Goal: Task Accomplishment & Management: Manage account settings

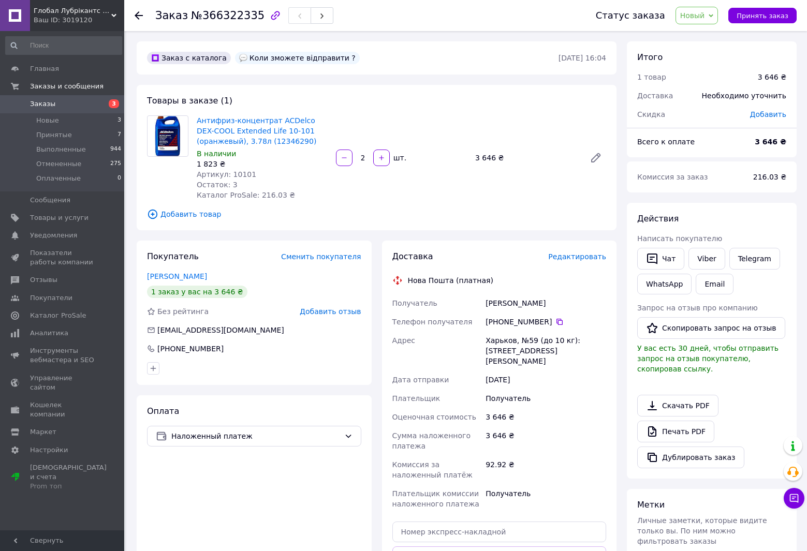
click at [236, 172] on span "Артикул: 10101" at bounding box center [227, 174] width 60 height 8
copy span "10101"
drag, startPoint x: 504, startPoint y: 27, endPoint x: 481, endPoint y: 22, distance: 23.7
click at [481, 22] on div "Заказ №366322335" at bounding box center [365, 15] width 420 height 31
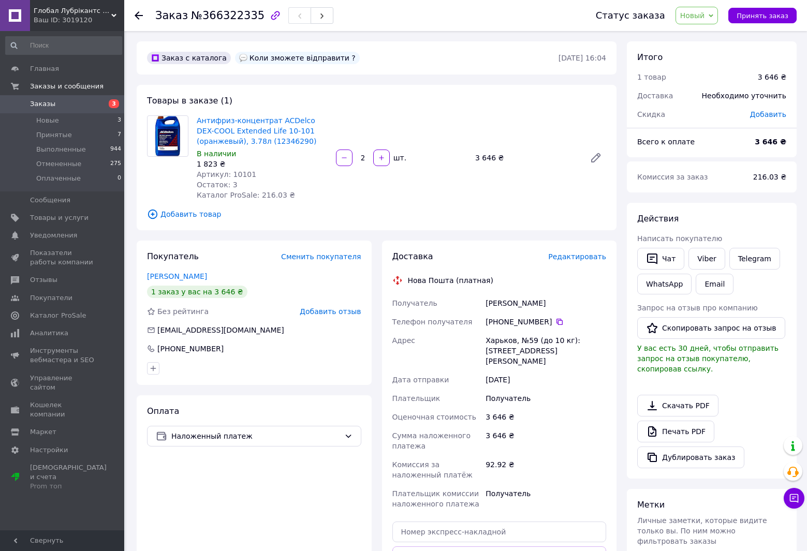
drag, startPoint x: 483, startPoint y: 21, endPoint x: 450, endPoint y: 13, distance: 34.6
click at [446, 13] on div "Заказ №366322335" at bounding box center [365, 15] width 420 height 31
drag, startPoint x: 459, startPoint y: 14, endPoint x: 497, endPoint y: 2, distance: 39.6
click at [460, 11] on div "Заказ №366322335" at bounding box center [365, 15] width 420 height 31
click at [42, 224] on link "Товары и услуги" at bounding box center [63, 218] width 127 height 18
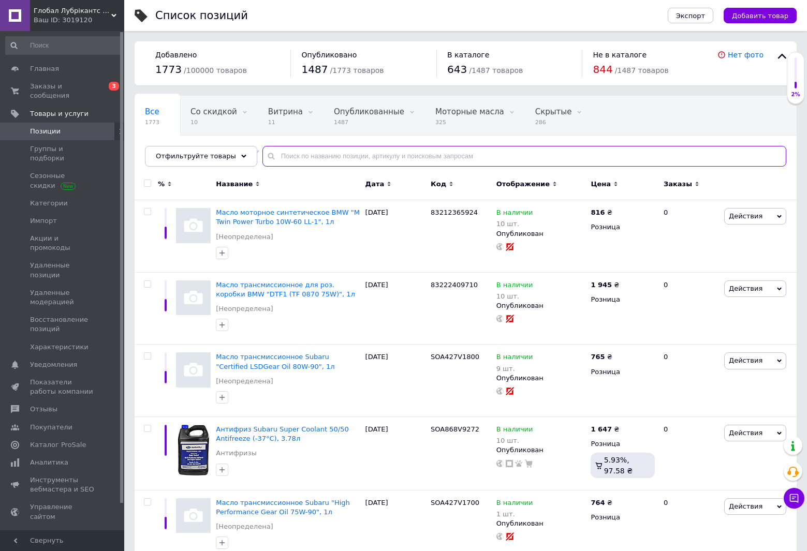
click at [287, 157] on input "text" at bounding box center [524, 156] width 524 height 21
paste input "10101"
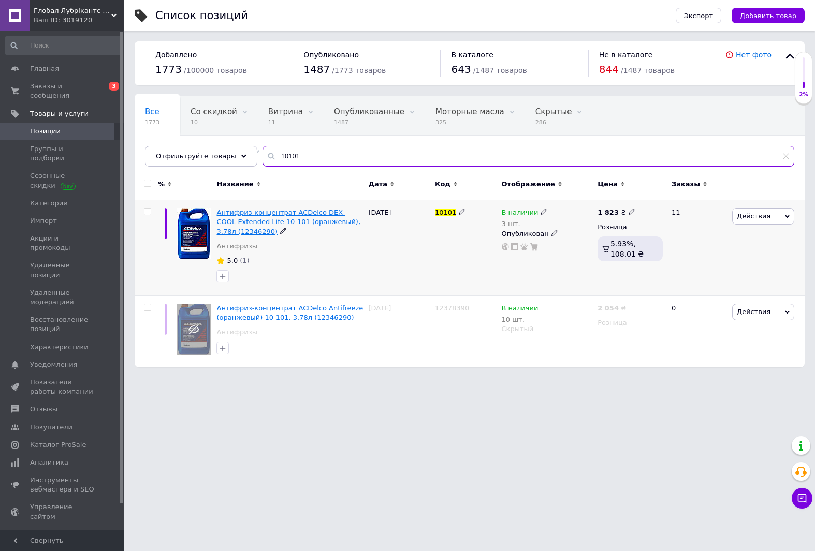
type input "10101"
click at [303, 224] on span "Антифриз-концентрат ACDelco DEX-COOL Extended Life 10-101 (оранжевый), 3.78л (1…" at bounding box center [288, 222] width 144 height 26
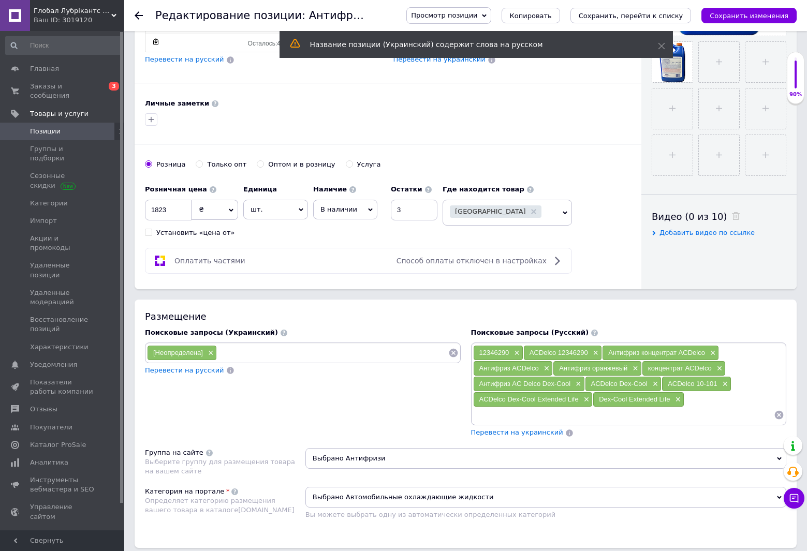
scroll to position [362, 0]
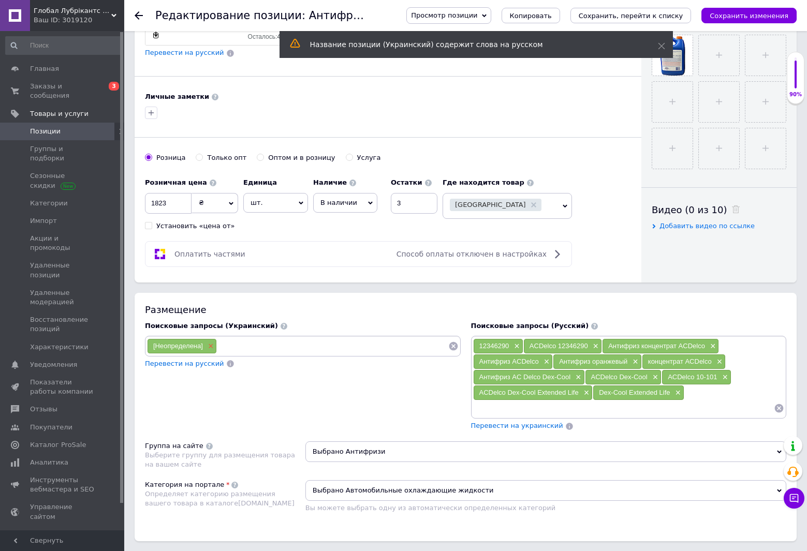
click at [210, 345] on span "×" at bounding box center [209, 346] width 8 height 9
click at [210, 346] on input at bounding box center [303, 346] width 312 height 16
paste input "10101"
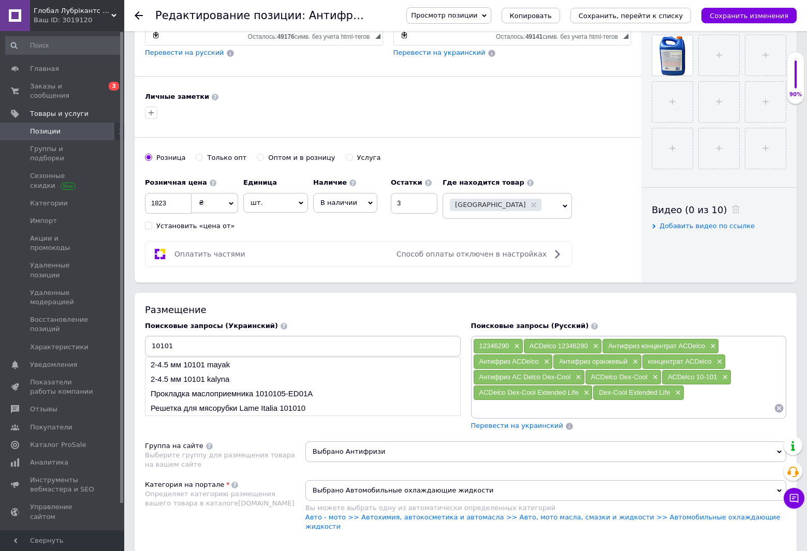
type input "10101"
drag, startPoint x: 287, startPoint y: 377, endPoint x: 359, endPoint y: 310, distance: 98.1
click at [359, 310] on div "Размещение Поисковые запросы (Украинский) 10101 2-4.5 мм 10101 mayak 2-4.5 мм 1…" at bounding box center [466, 428] width 662 height 270
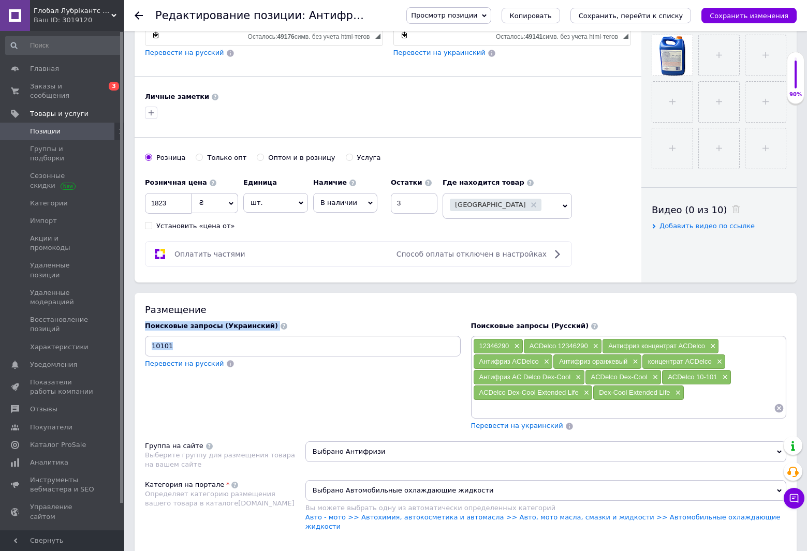
click at [359, 310] on div "Размещение" at bounding box center [465, 309] width 641 height 13
click at [334, 345] on input "10101" at bounding box center [303, 346] width 312 height 16
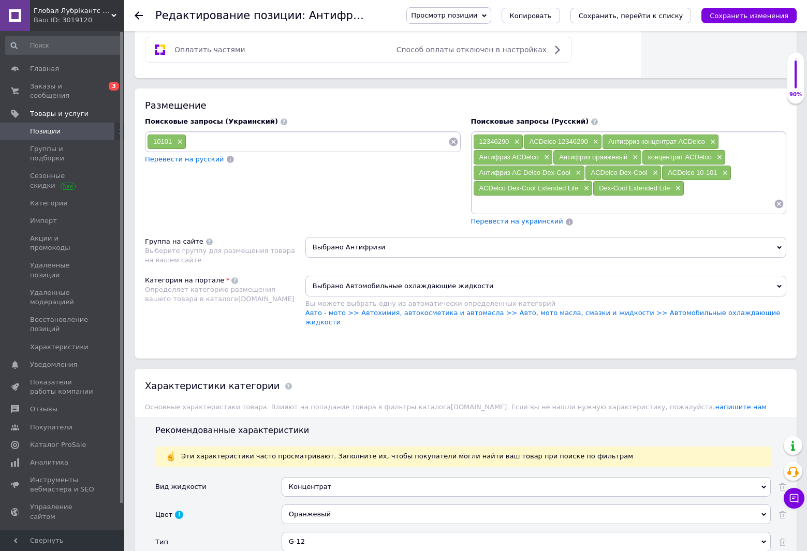
scroll to position [414, 0]
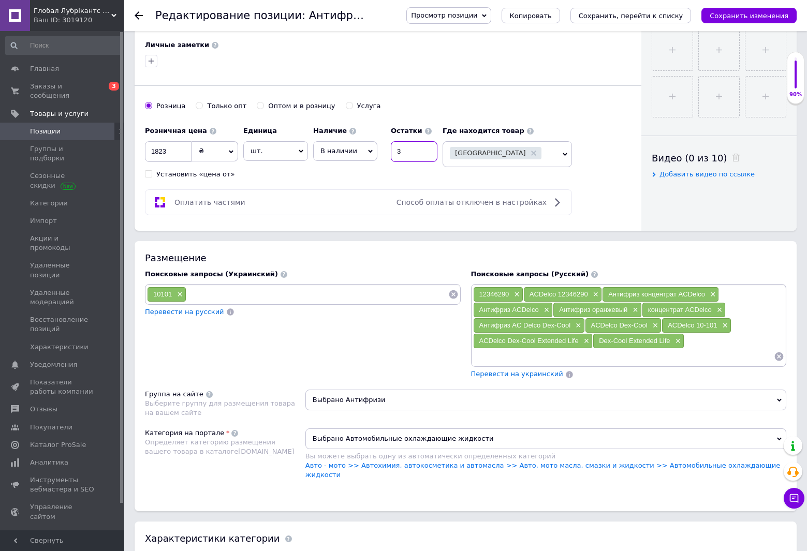
drag, startPoint x: 425, startPoint y: 152, endPoint x: 381, endPoint y: 162, distance: 45.2
click at [381, 162] on div "Розничная цена 1823 ₴ $ € CHF £ ¥ PLN ₸ MDL HUF KGS CN¥ TRY ₩ lei Установить «ц…" at bounding box center [294, 149] width 298 height 57
type input "0"
click at [347, 152] on span "В наличии" at bounding box center [338, 151] width 37 height 8
click at [345, 173] on li "Нет в наличии" at bounding box center [345, 172] width 63 height 14
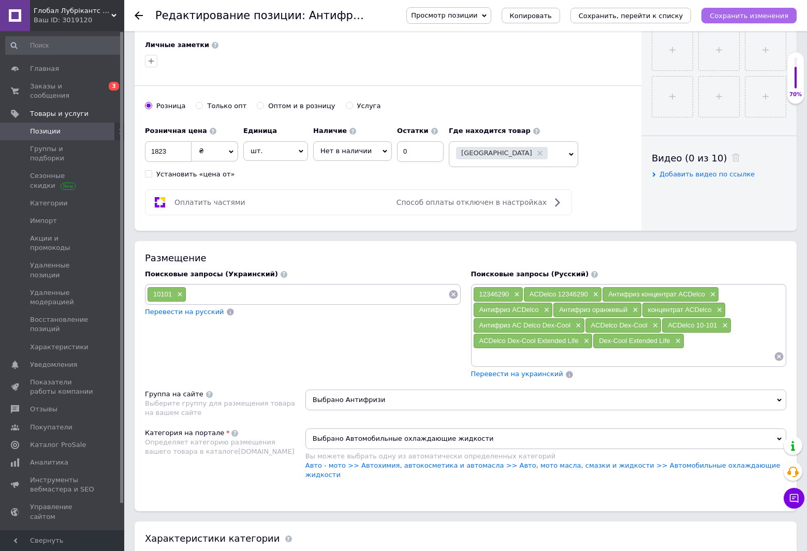
click at [766, 14] on icon "Сохранить изменения" at bounding box center [748, 16] width 79 height 8
click at [779, 18] on icon "Сохранить изменения" at bounding box center [748, 16] width 79 height 8
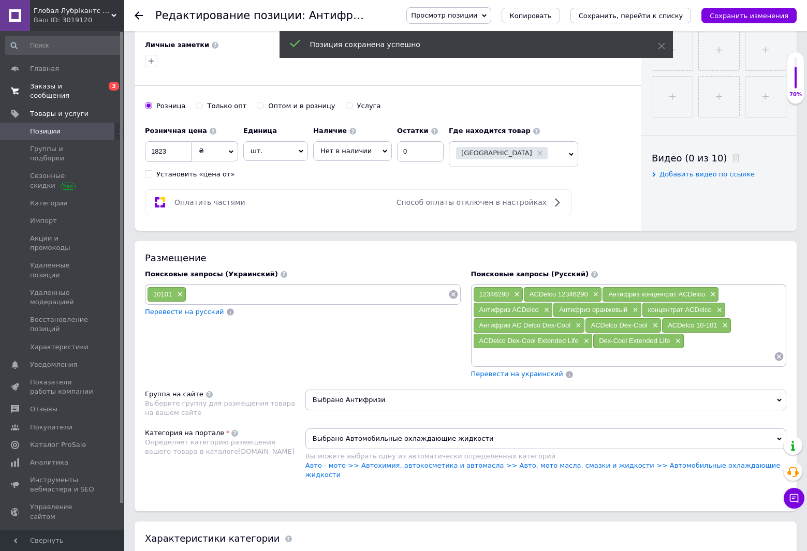
click at [58, 85] on span "Заказы и сообщения" at bounding box center [63, 91] width 66 height 19
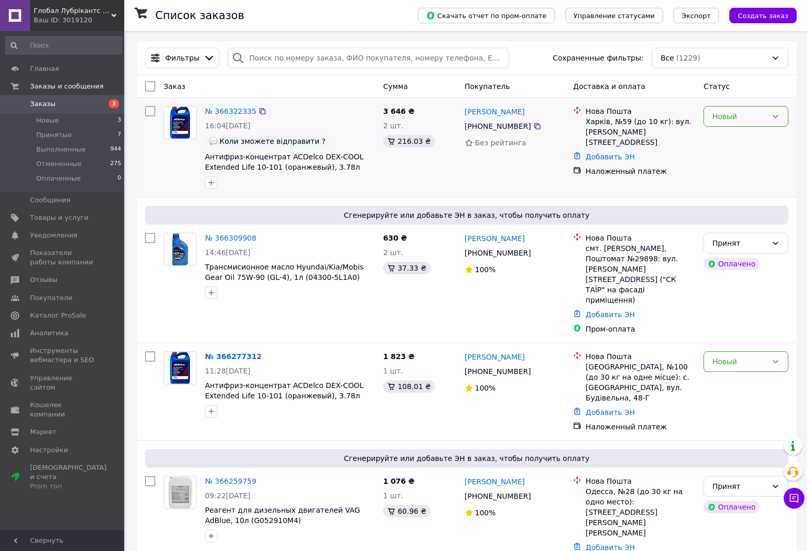
click at [727, 115] on div "Новый" at bounding box center [739, 116] width 55 height 11
click at [643, 183] on div "Нова Пошта Харків, №59 (до 10 кг): вул. [PERSON_NAME], 29 Добавить ЭН Наложенны…" at bounding box center [634, 147] width 130 height 91
click at [722, 119] on div "Новый" at bounding box center [739, 116] width 55 height 11
click at [734, 176] on li "Отменен" at bounding box center [746, 176] width 84 height 19
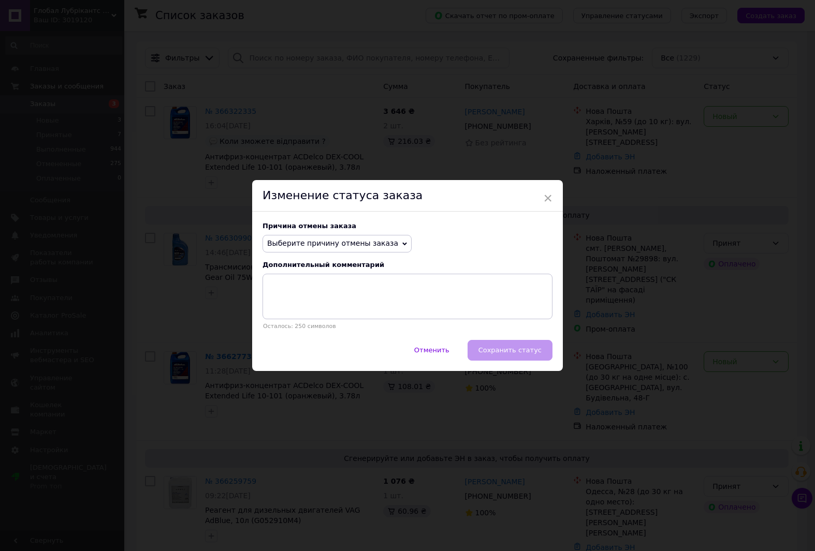
click at [292, 245] on span "Выберите причину отмены заказа" at bounding box center [332, 243] width 131 height 8
click at [292, 260] on li "Нет в наличии" at bounding box center [337, 264] width 148 height 14
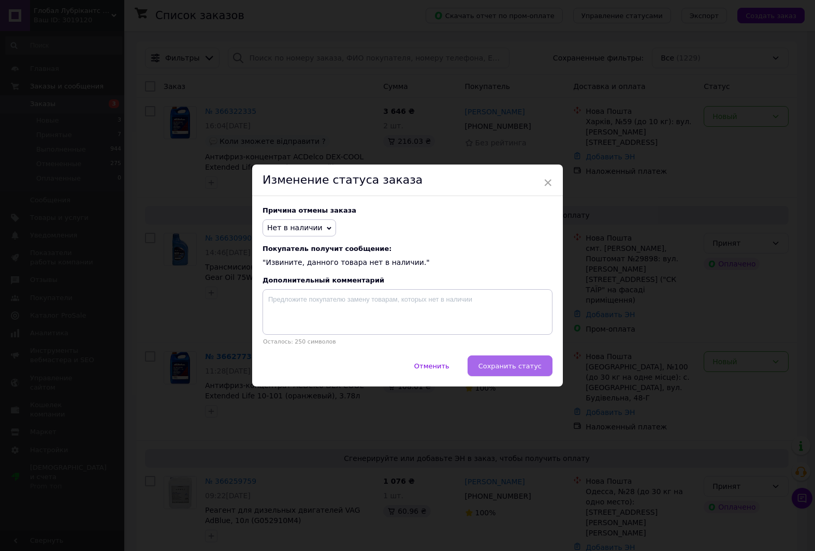
click at [517, 370] on span "Сохранить статус" at bounding box center [509, 366] width 63 height 8
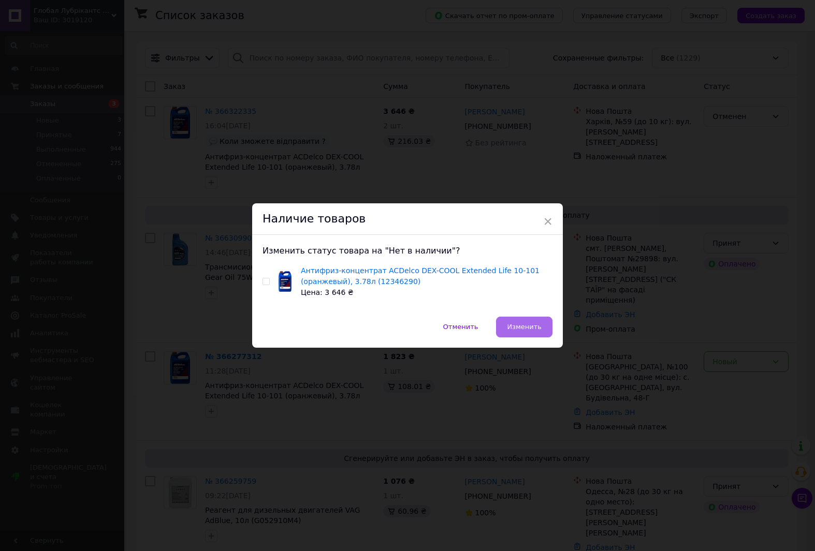
click at [529, 333] on button "Изменить" at bounding box center [524, 327] width 56 height 21
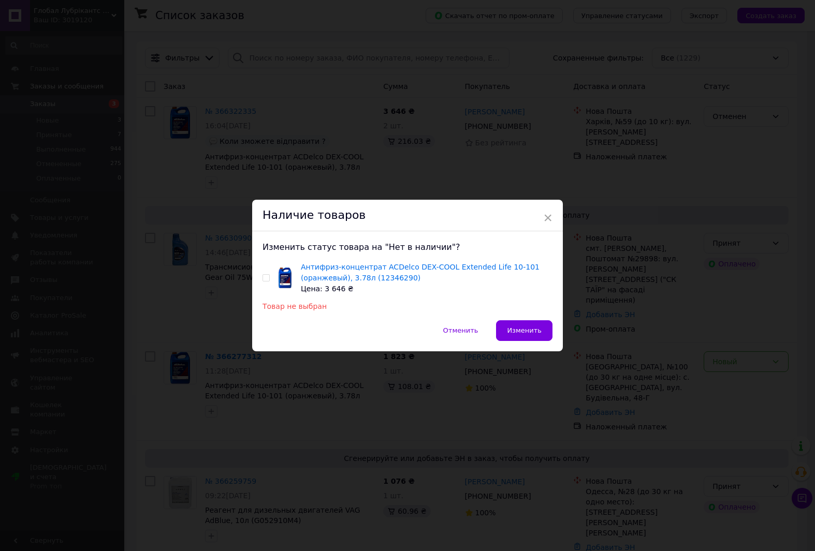
click at [262, 279] on input "checkbox" at bounding box center [265, 278] width 7 height 7
checkbox input "true"
click at [538, 330] on span "Изменить" at bounding box center [524, 331] width 35 height 8
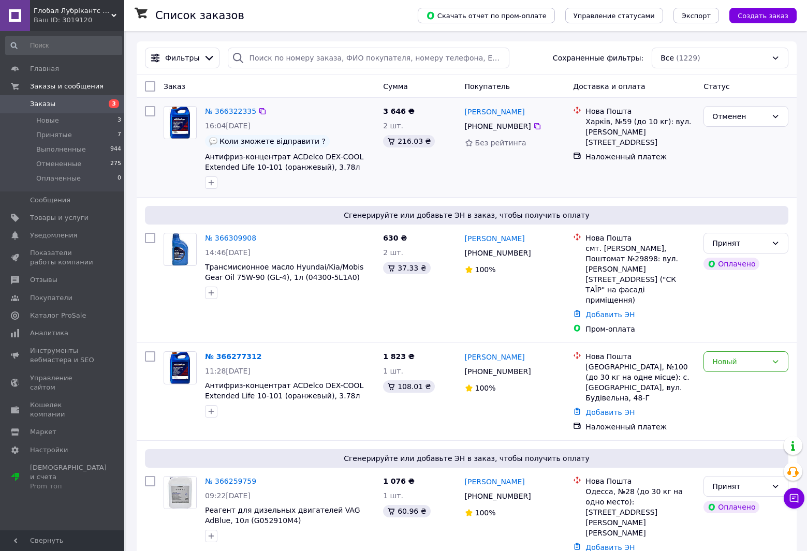
click at [179, 115] on img at bounding box center [180, 123] width 22 height 32
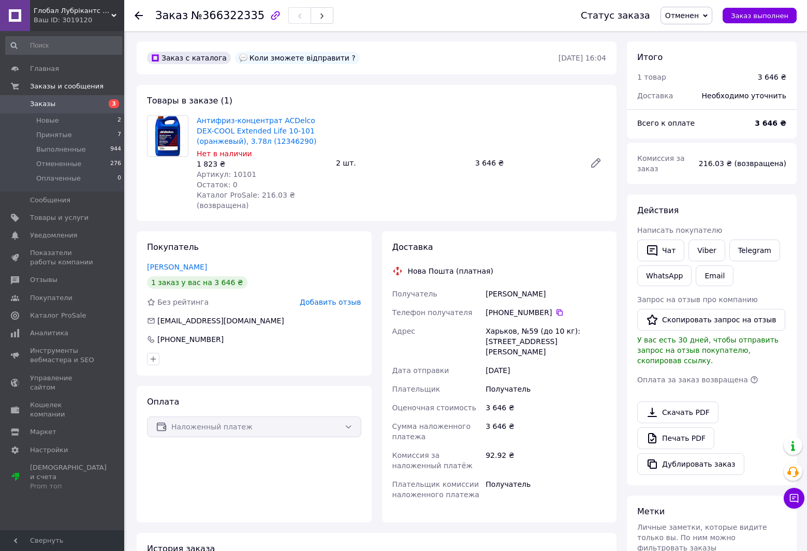
drag, startPoint x: 152, startPoint y: 179, endPoint x: 135, endPoint y: 178, distance: 17.6
click at [130, 177] on div "Заказ №366322335 Статус заказа Отменен Принят Выполнен Оплаченный Заказ выполне…" at bounding box center [466, 386] width 680 height 711
drag, startPoint x: 140, startPoint y: 180, endPoint x: 129, endPoint y: 173, distance: 12.3
click at [129, 173] on div "Заказ №366322335 Статус заказа Отменен Принят Выполнен Оплаченный Заказ выполне…" at bounding box center [466, 386] width 680 height 711
drag, startPoint x: 150, startPoint y: 171, endPoint x: 131, endPoint y: 169, distance: 18.8
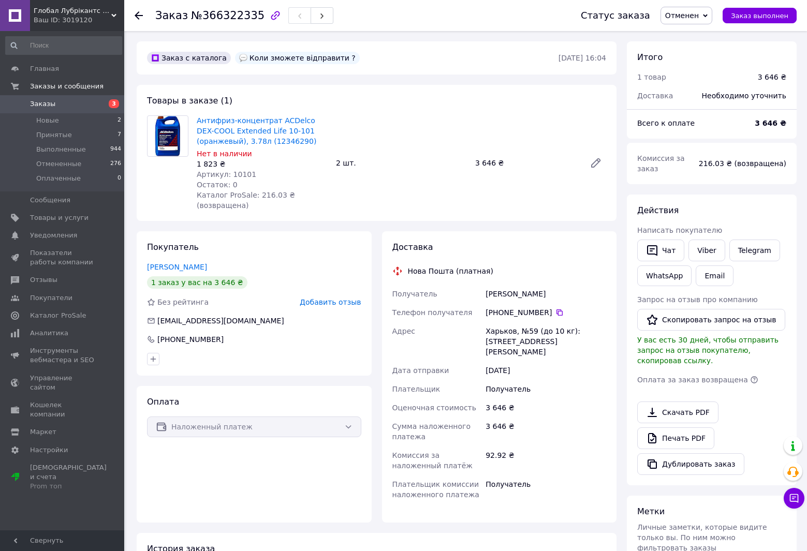
click at [131, 169] on div "Заказ с каталога Коли зможете відправити ? [DATE] 16:04 Товары в заказе (1) Ант…" at bounding box center [376, 386] width 490 height 690
click at [125, 169] on div "Заказ №366322335 Статус заказа Отменен Принят Выполнен Оплаченный Заказ выполне…" at bounding box center [403, 371] width 807 height 742
drag, startPoint x: 395, startPoint y: 62, endPoint x: 358, endPoint y: 83, distance: 42.9
click at [357, 84] on div "Заказ с каталога Коли зможете відправити ? [DATE] 16:04 Товары в заказе (1) Ант…" at bounding box center [376, 386] width 490 height 690
drag, startPoint x: 368, startPoint y: 80, endPoint x: 363, endPoint y: 80, distance: 5.2
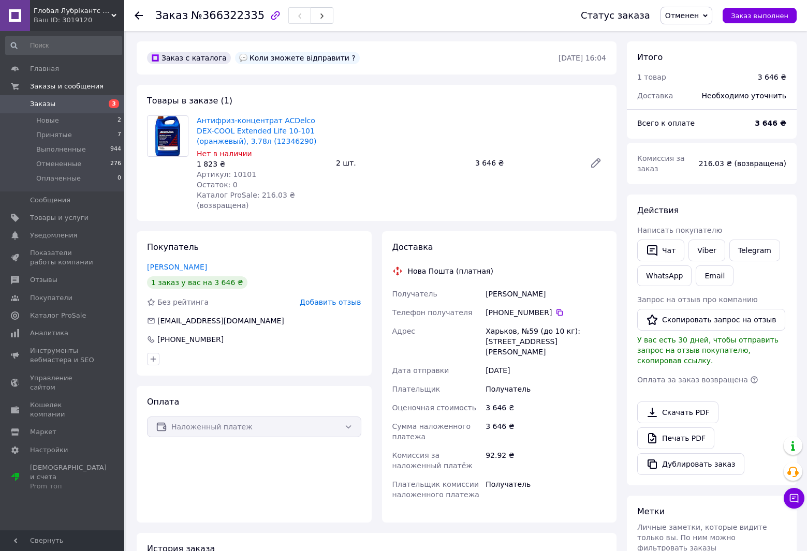
drag, startPoint x: 363, startPoint y: 80, endPoint x: 341, endPoint y: 79, distance: 22.3
click at [341, 79] on div "Заказ с каталога Коли зможете відправити ? [DATE] 16:04 Товары в заказе (1) Ант…" at bounding box center [376, 386] width 490 height 690
drag, startPoint x: 359, startPoint y: 79, endPoint x: 352, endPoint y: 79, distance: 6.7
drag, startPoint x: 352, startPoint y: 79, endPoint x: 344, endPoint y: 79, distance: 8.3
click at [344, 79] on div "Заказ с каталога Коли зможете відправити ? [DATE] 16:04 Товары в заказе (1) Ант…" at bounding box center [376, 386] width 490 height 690
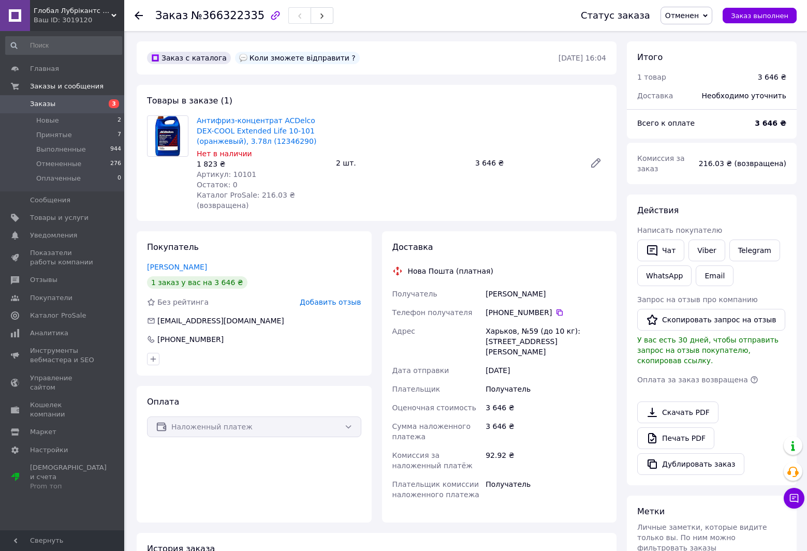
drag, startPoint x: 358, startPoint y: 79, endPoint x: 339, endPoint y: 79, distance: 19.1
click at [339, 77] on div "Заказ с каталога Коли зможете відправити ? [DATE] 16:04 Товары в заказе (1) Ант…" at bounding box center [376, 386] width 490 height 690
drag, startPoint x: 360, startPoint y: 86, endPoint x: 348, endPoint y: 84, distance: 11.5
drag, startPoint x: 348, startPoint y: 84, endPoint x: 332, endPoint y: 81, distance: 16.4
click at [332, 81] on div "Заказ с каталога Коли зможете відправити ? [DATE] 16:04 Товары в заказе (1) Ант…" at bounding box center [376, 386] width 490 height 690
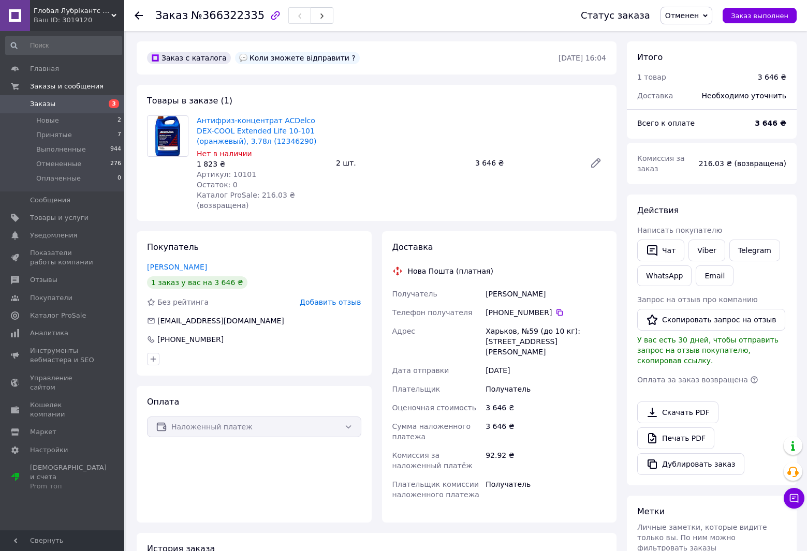
drag, startPoint x: 339, startPoint y: 80, endPoint x: 332, endPoint y: 80, distance: 6.7
click at [330, 80] on div "Заказ с каталога Коли зможете відправити ? [DATE] 16:04 Товары в заказе (1) Ант…" at bounding box center [376, 386] width 490 height 690
drag, startPoint x: 340, startPoint y: 81, endPoint x: 333, endPoint y: 80, distance: 6.8
click at [332, 80] on div "Заказ с каталога Коли зможете відправити ? [DATE] 16:04 Товары в заказе (1) Ант…" at bounding box center [376, 386] width 490 height 690
click at [336, 80] on div "Заказ с каталога Коли зможете відправити ? [DATE] 16:04 Товары в заказе (1) Ант…" at bounding box center [376, 386] width 490 height 690
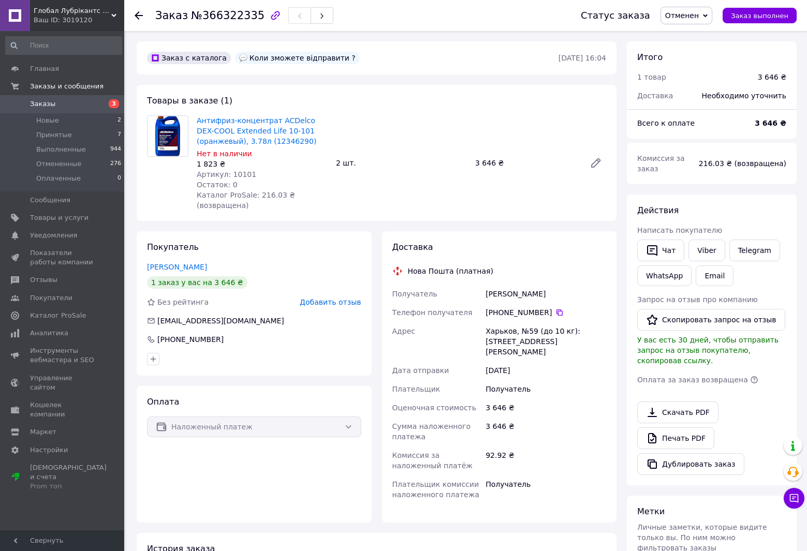
drag, startPoint x: 343, startPoint y: 81, endPoint x: 337, endPoint y: 81, distance: 6.2
click at [337, 81] on div "Заказ с каталога Коли зможете відправити ? [DATE] 16:04 Товары в заказе (1) Ант…" at bounding box center [376, 386] width 490 height 690
click at [255, 121] on link "Антифриз-концентрат ACDelco DEX-COOL Extended Life 10-101 (оранжевый), 3.78л (1…" at bounding box center [257, 130] width 120 height 29
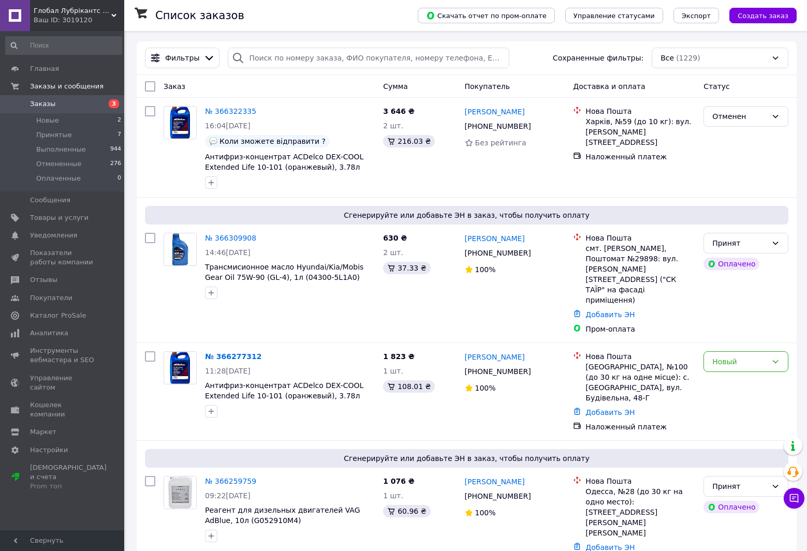
drag, startPoint x: 138, startPoint y: 200, endPoint x: 131, endPoint y: 199, distance: 7.3
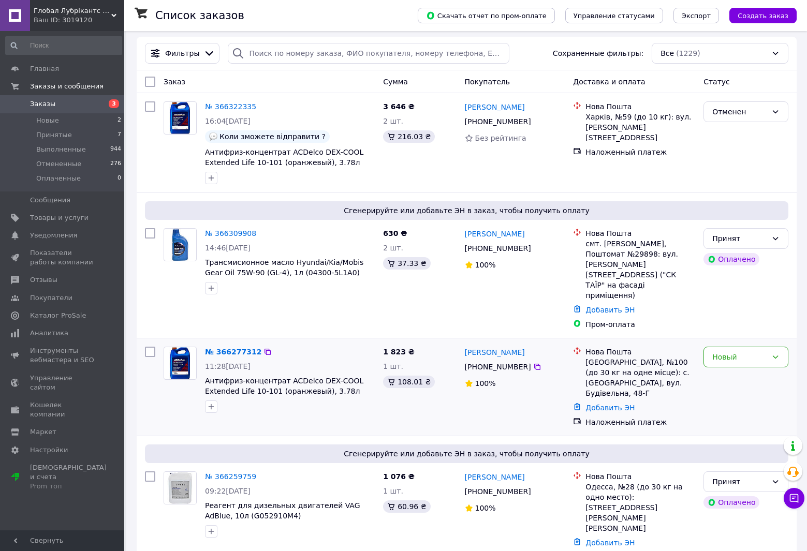
scroll to position [155, 0]
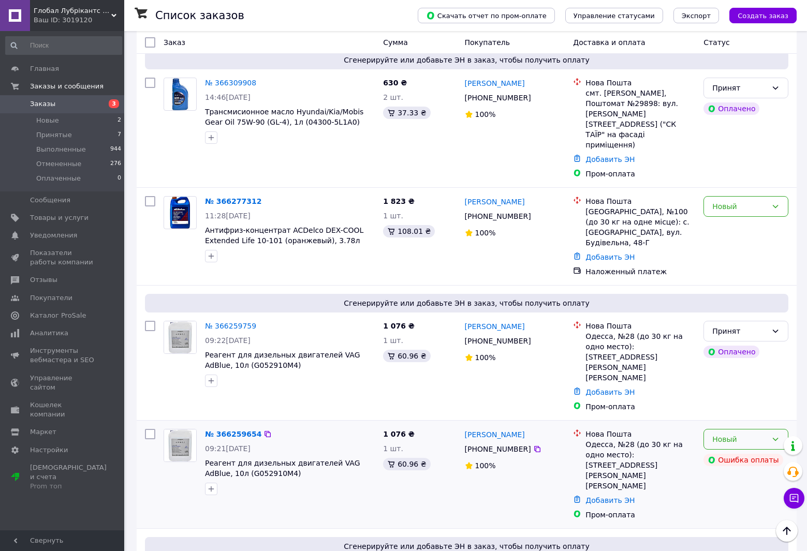
click at [784, 429] on div "Новый" at bounding box center [745, 439] width 85 height 21
click at [733, 437] on li "Отменен" at bounding box center [746, 437] width 84 height 19
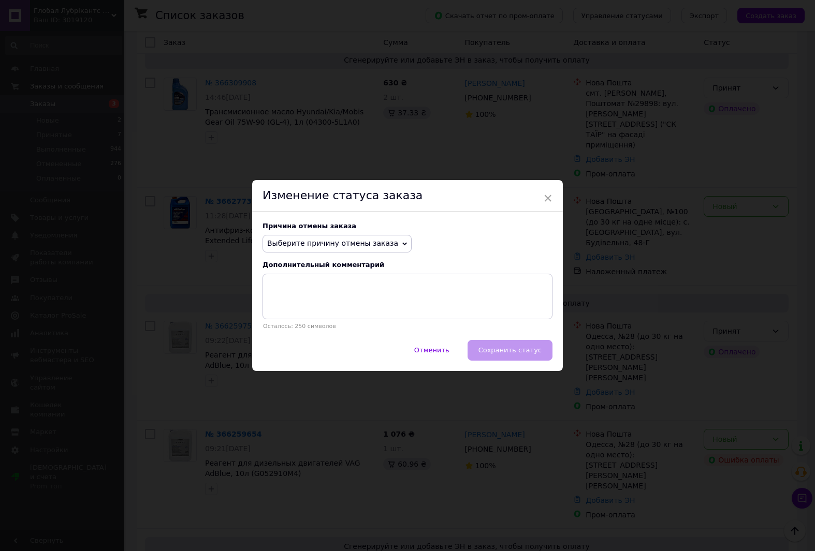
click at [356, 241] on span "Выберите причину отмены заказа" at bounding box center [332, 243] width 131 height 8
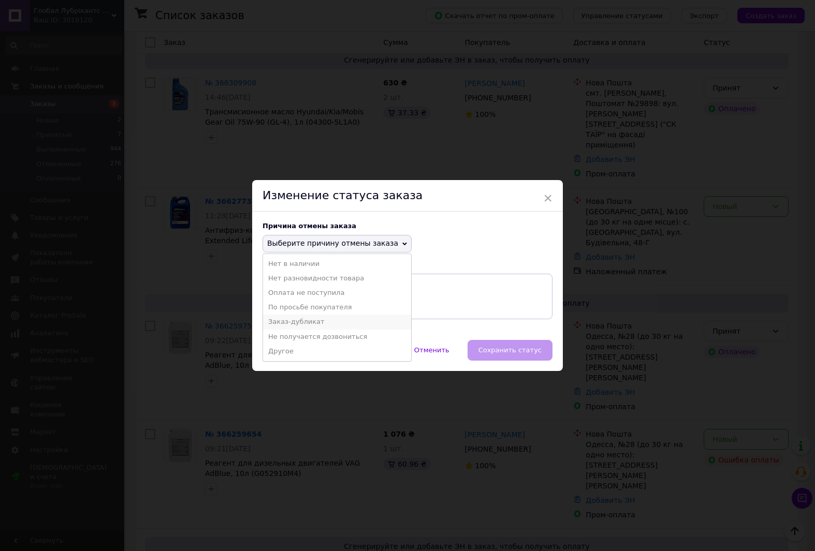
click at [302, 321] on li "Заказ-дубликат" at bounding box center [337, 322] width 148 height 14
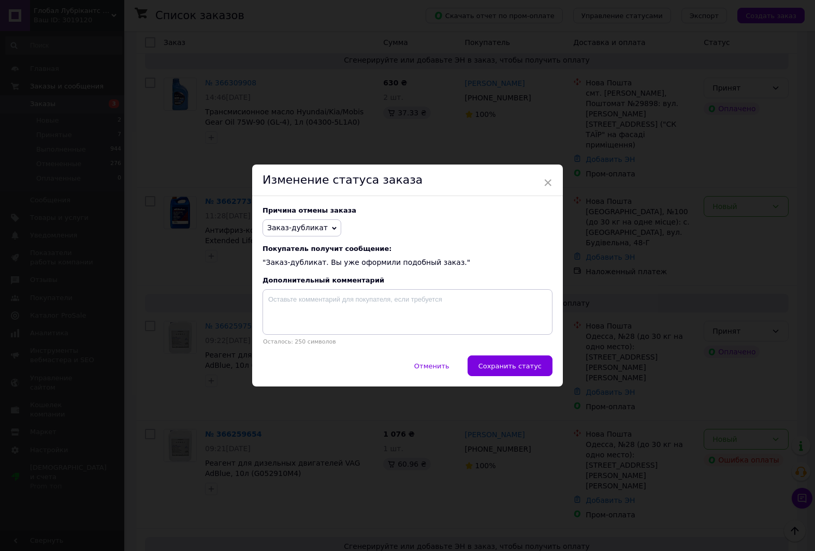
click at [514, 369] on span "Сохранить статус" at bounding box center [509, 366] width 63 height 8
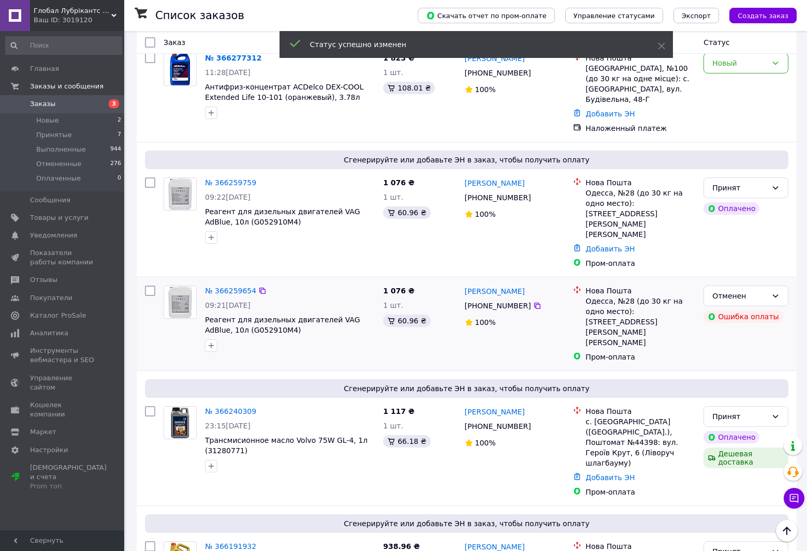
scroll to position [310, 0]
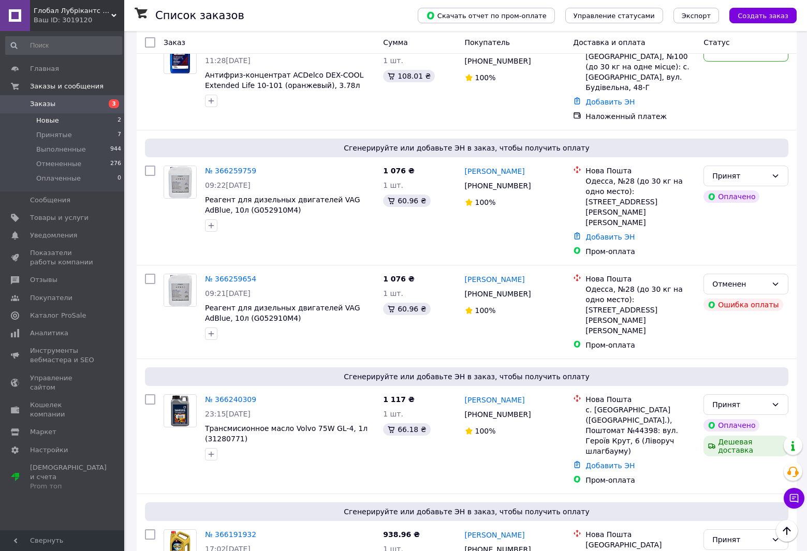
click at [48, 119] on span "Новые" at bounding box center [47, 120] width 23 height 9
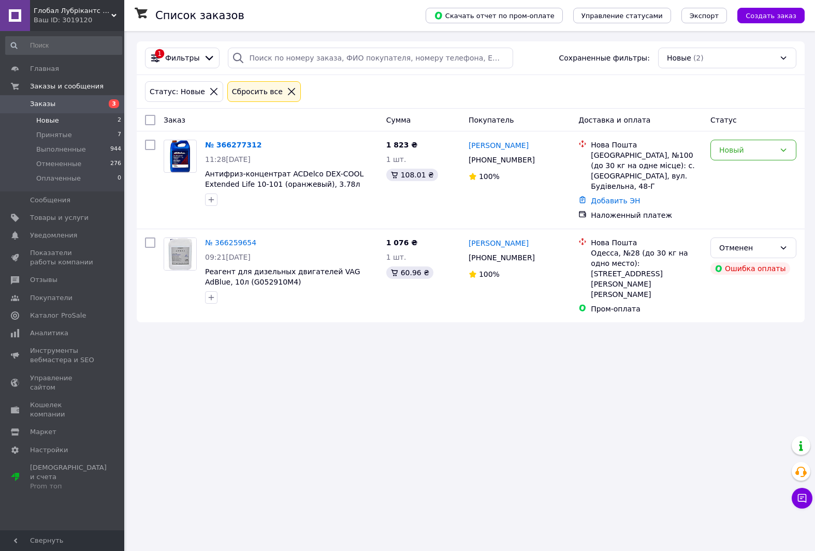
drag, startPoint x: 427, startPoint y: 358, endPoint x: 335, endPoint y: 363, distance: 92.8
click at [335, 363] on div "Список заказов Скачать отчет по пром-оплате Управление статусами Экспорт Создат…" at bounding box center [470, 275] width 688 height 551
drag, startPoint x: 186, startPoint y: 340, endPoint x: 168, endPoint y: 334, distance: 19.0
click at [183, 338] on div "Список заказов Скачать отчет по пром-оплате Управление статусами Экспорт Создат…" at bounding box center [470, 275] width 688 height 551
click at [45, 201] on span "Сообщения" at bounding box center [50, 200] width 40 height 9
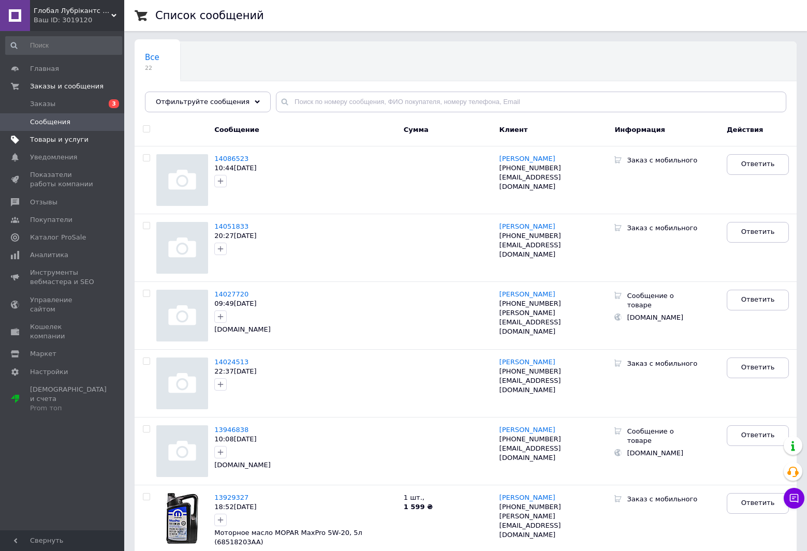
click at [41, 144] on span "Товары и услуги" at bounding box center [59, 139] width 58 height 9
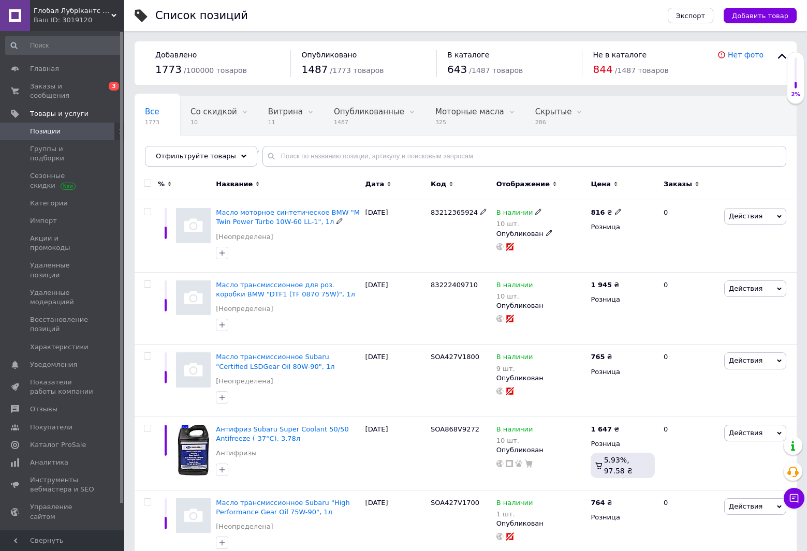
drag, startPoint x: 184, startPoint y: 244, endPoint x: 127, endPoint y: 216, distance: 63.9
drag, startPoint x: 153, startPoint y: 206, endPoint x: 129, endPoint y: 189, distance: 28.6
drag, startPoint x: 133, startPoint y: 194, endPoint x: 131, endPoint y: 180, distance: 14.1
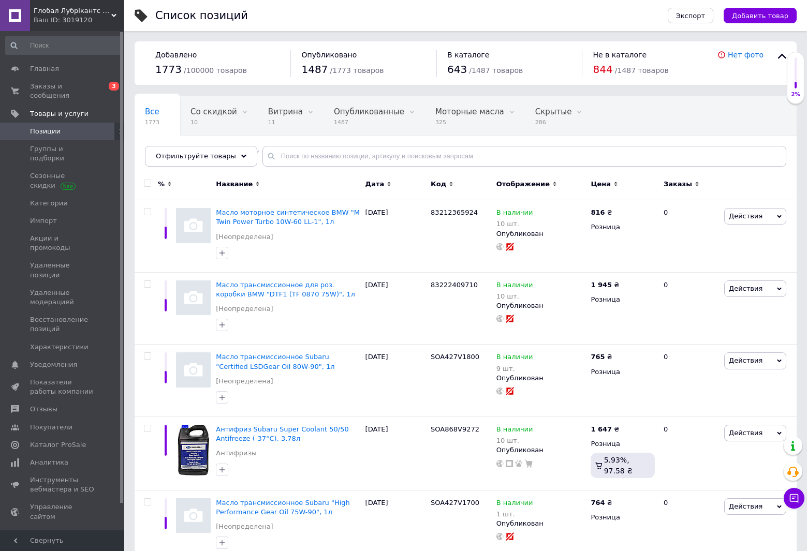
click at [59, 85] on span "Заказы и сообщения" at bounding box center [63, 91] width 66 height 19
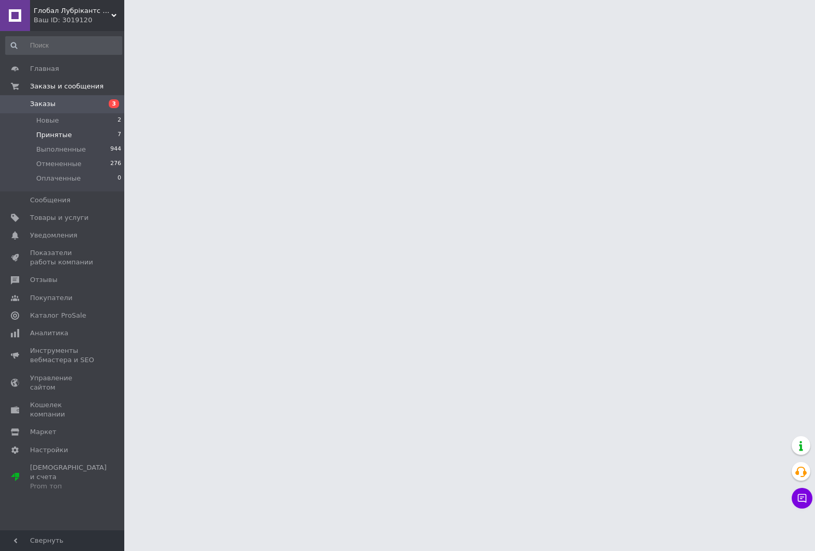
click at [60, 136] on span "Принятые" at bounding box center [54, 134] width 36 height 9
